Goal: Information Seeking & Learning: Learn about a topic

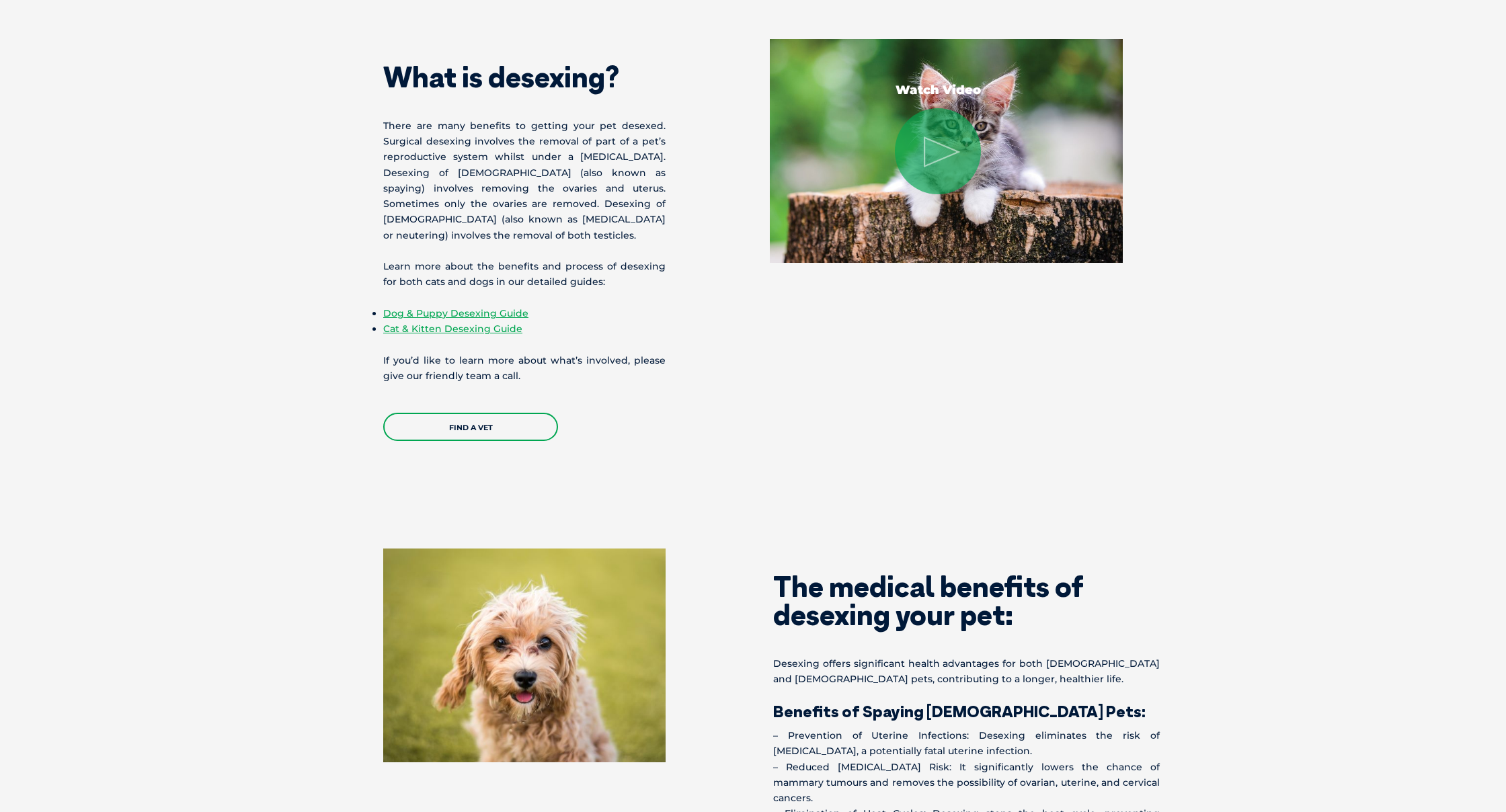
scroll to position [1324, 0]
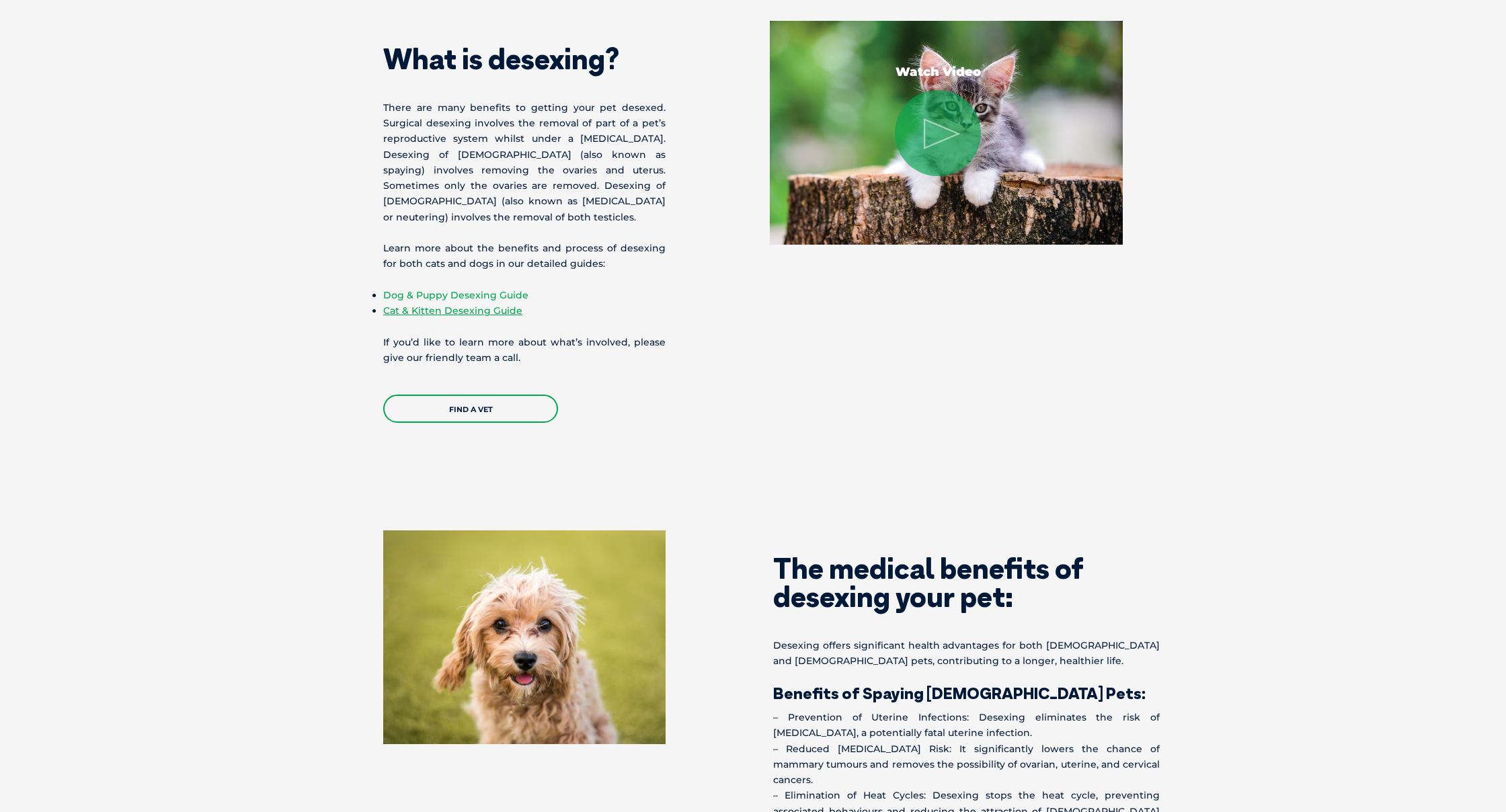
click at [490, 290] on link "Dog & Puppy Desexing Guide" at bounding box center [455, 294] width 145 height 12
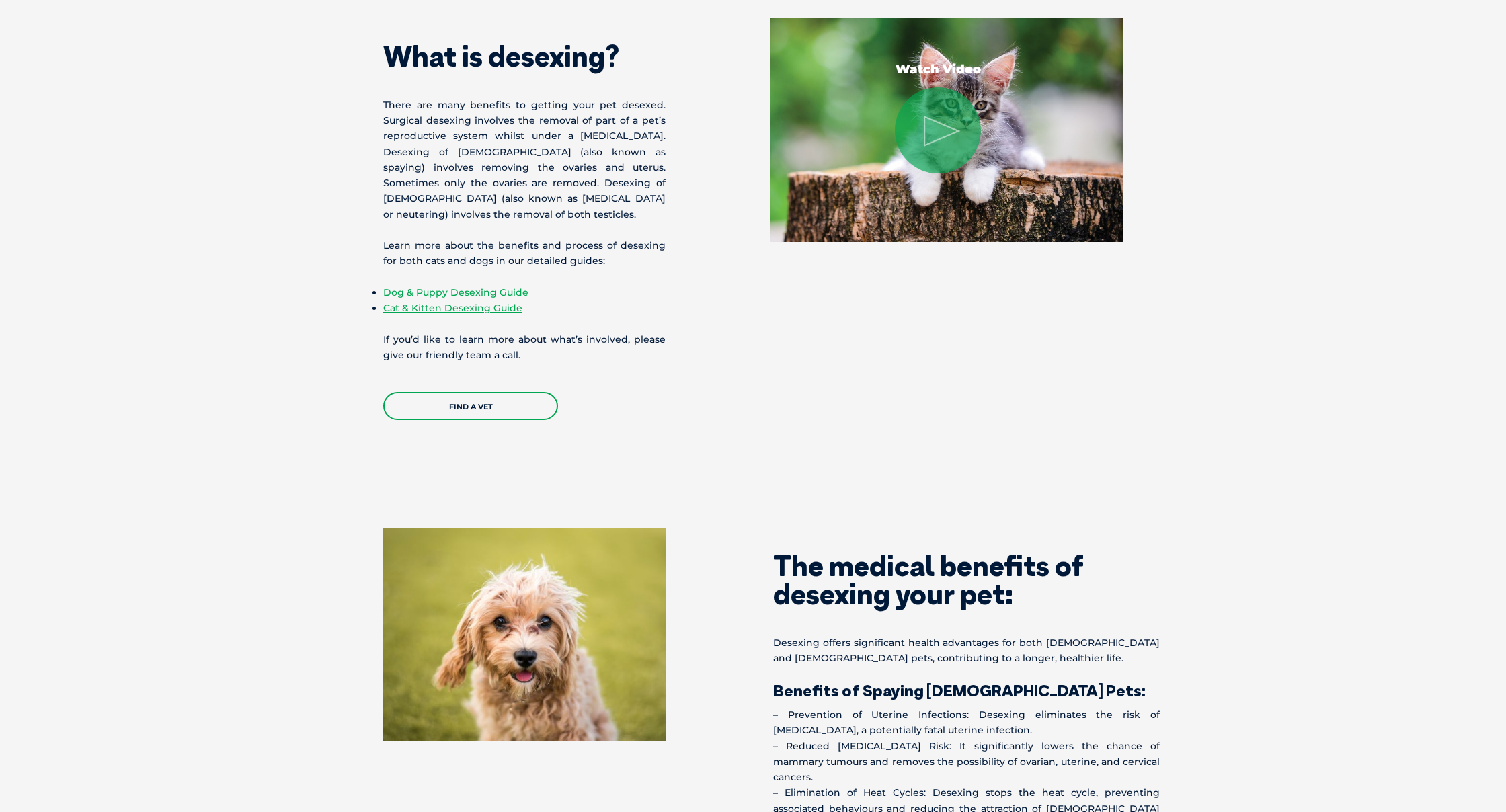
scroll to position [1326, 0]
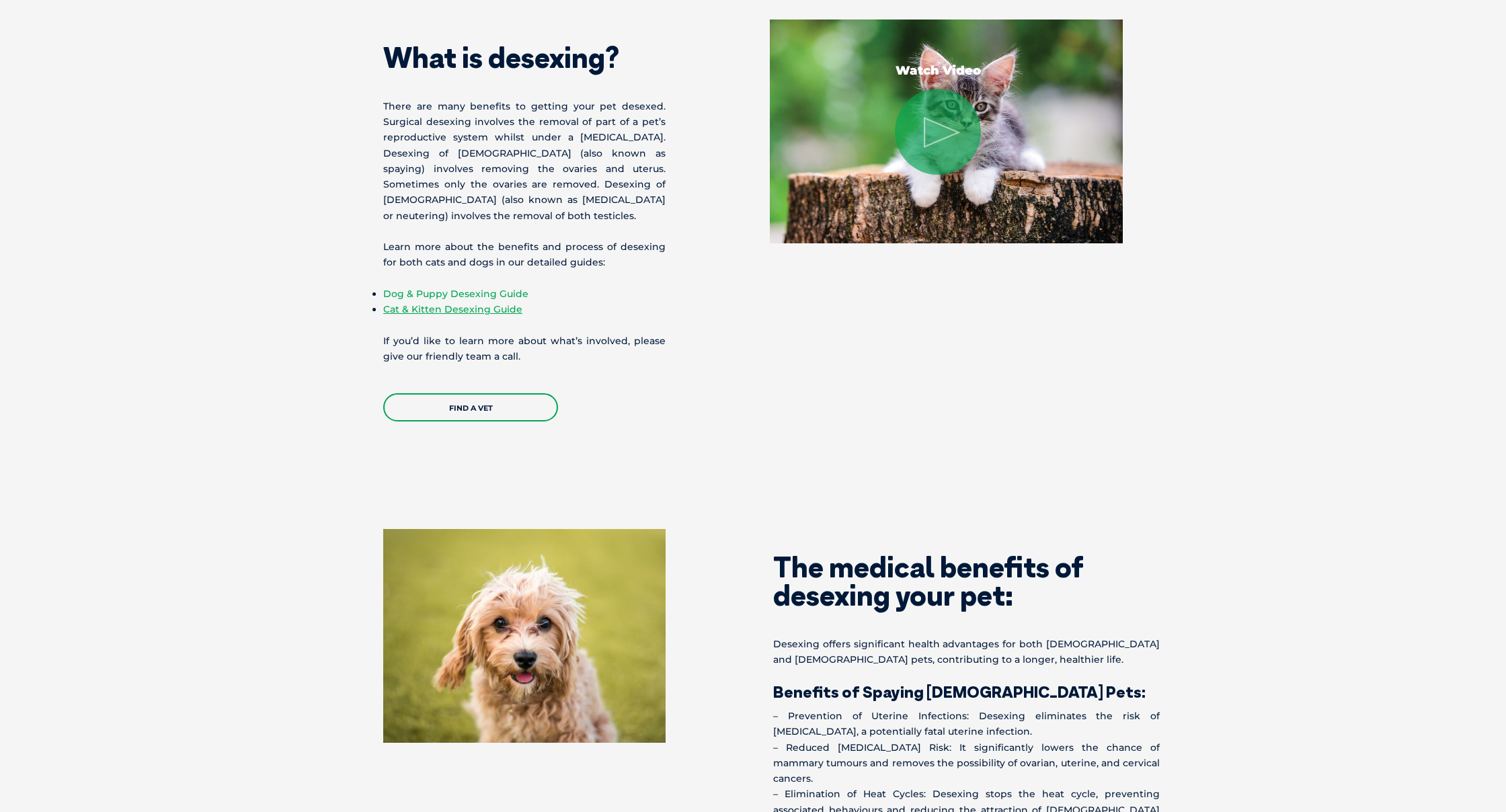
click at [411, 288] on link "Dog & Puppy Desexing Guide" at bounding box center [455, 293] width 145 height 12
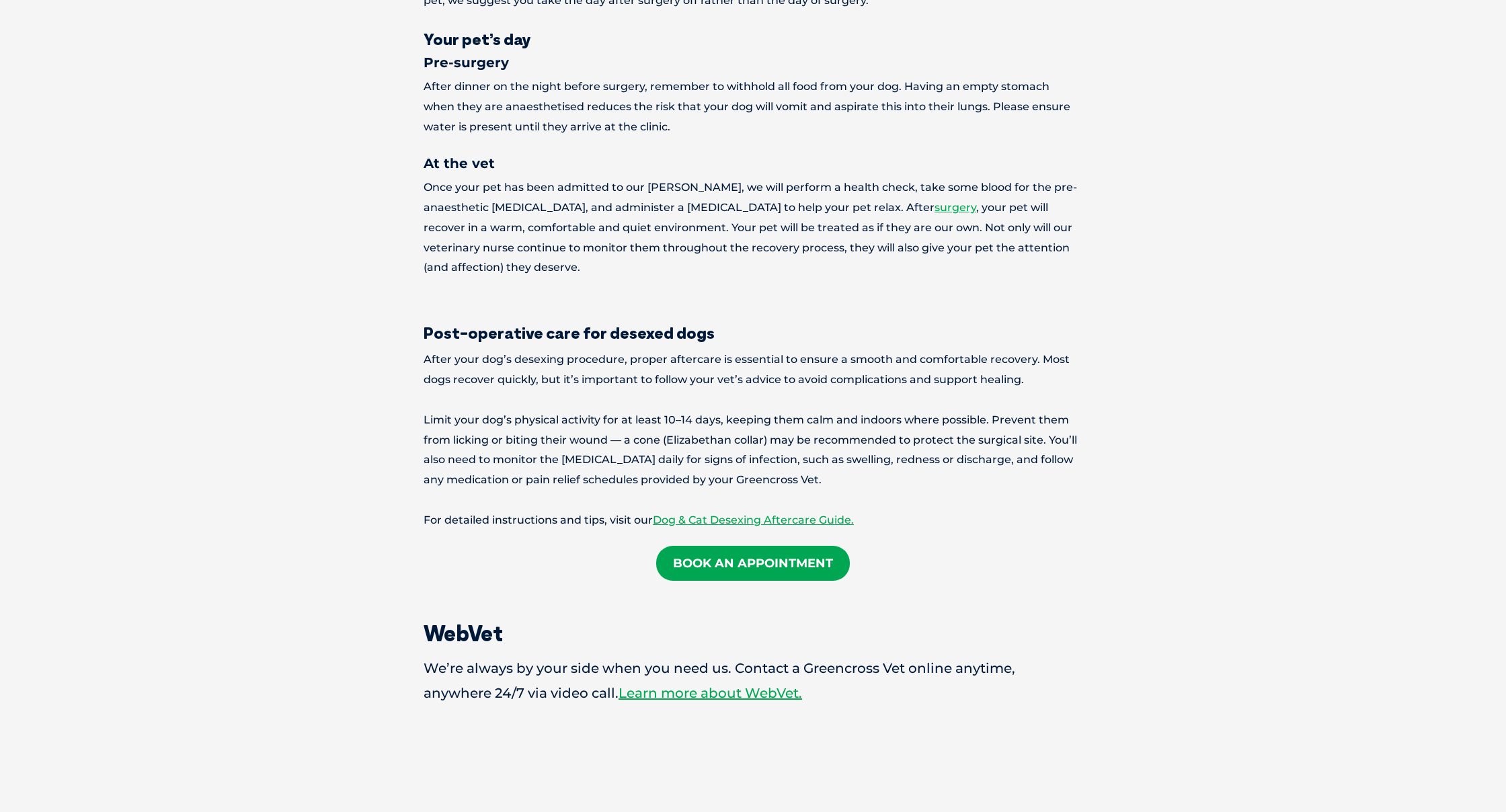
scroll to position [2052, 1]
drag, startPoint x: 777, startPoint y: 410, endPoint x: 876, endPoint y: 422, distance: 99.7
click at [779, 513] on link "Dog & Cat Desexing Aftercare Guide." at bounding box center [753, 520] width 201 height 13
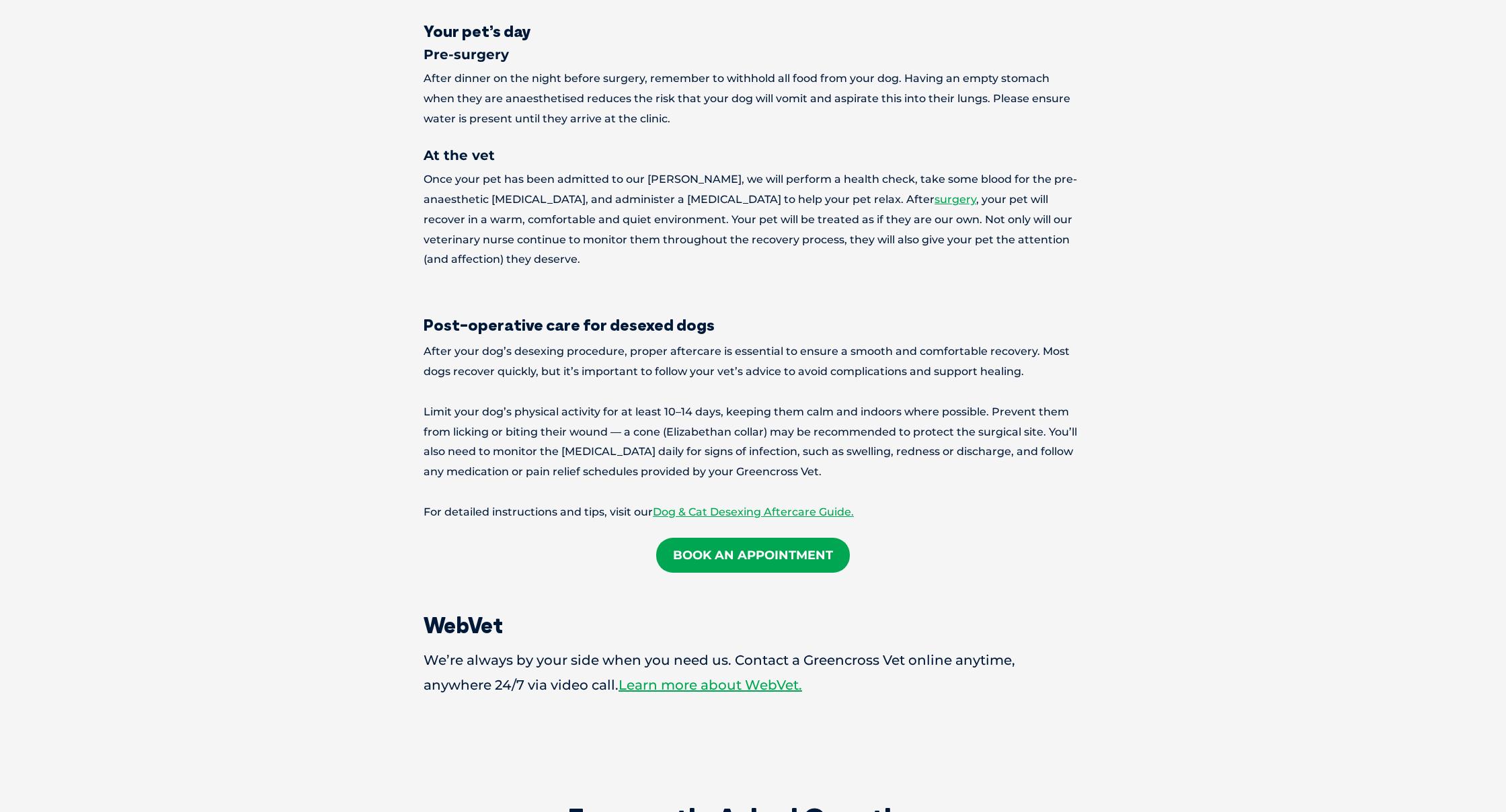
scroll to position [2055, 0]
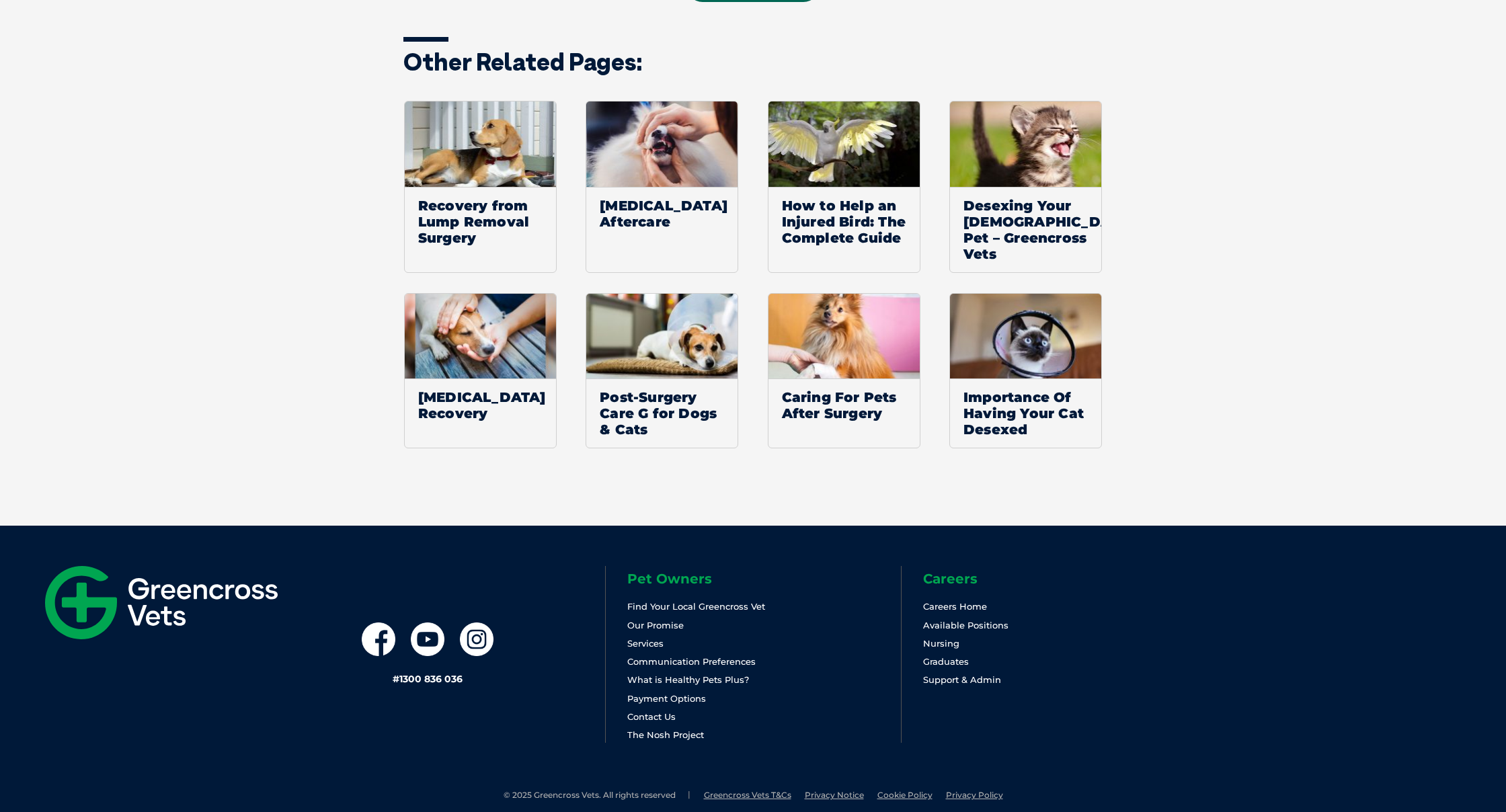
scroll to position [2182, 0]
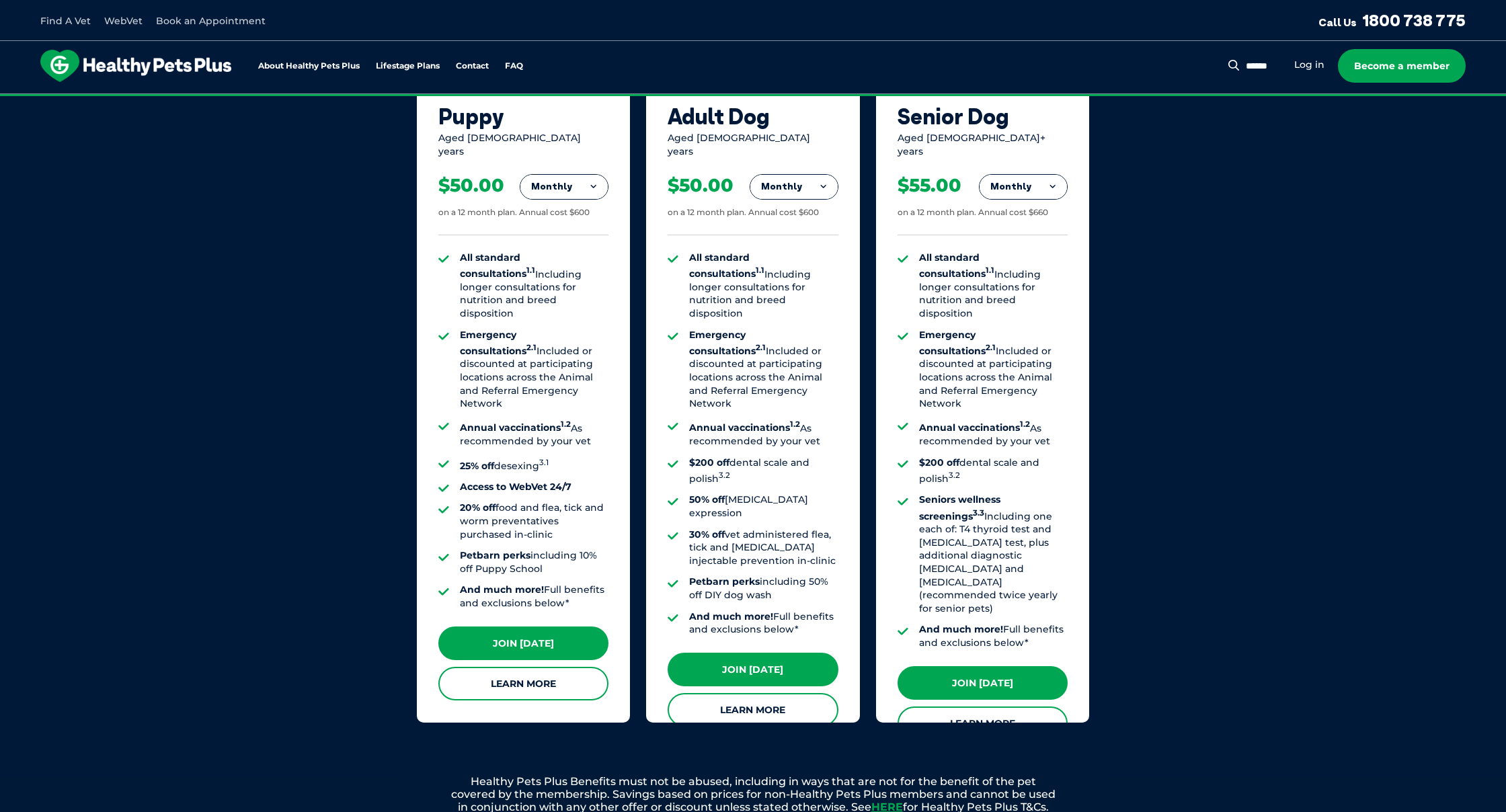
scroll to position [956, 0]
